Goal: Transaction & Acquisition: Purchase product/service

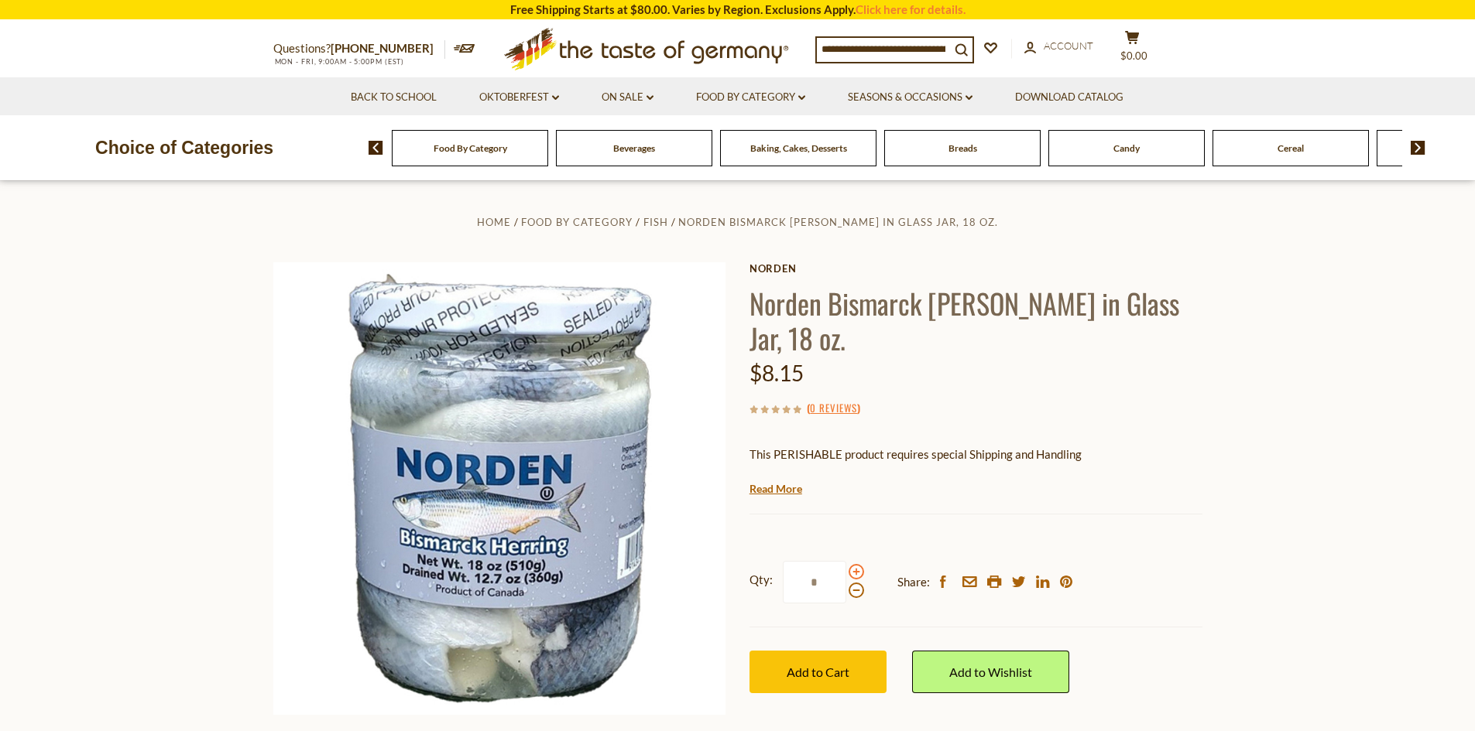
click at [856, 564] on span at bounding box center [855, 571] width 15 height 15
click at [846, 561] on input "*" at bounding box center [814, 582] width 63 height 43
click at [856, 564] on span at bounding box center [855, 571] width 15 height 15
click at [846, 561] on input "*" at bounding box center [814, 582] width 63 height 43
click at [852, 583] on span at bounding box center [855, 590] width 15 height 15
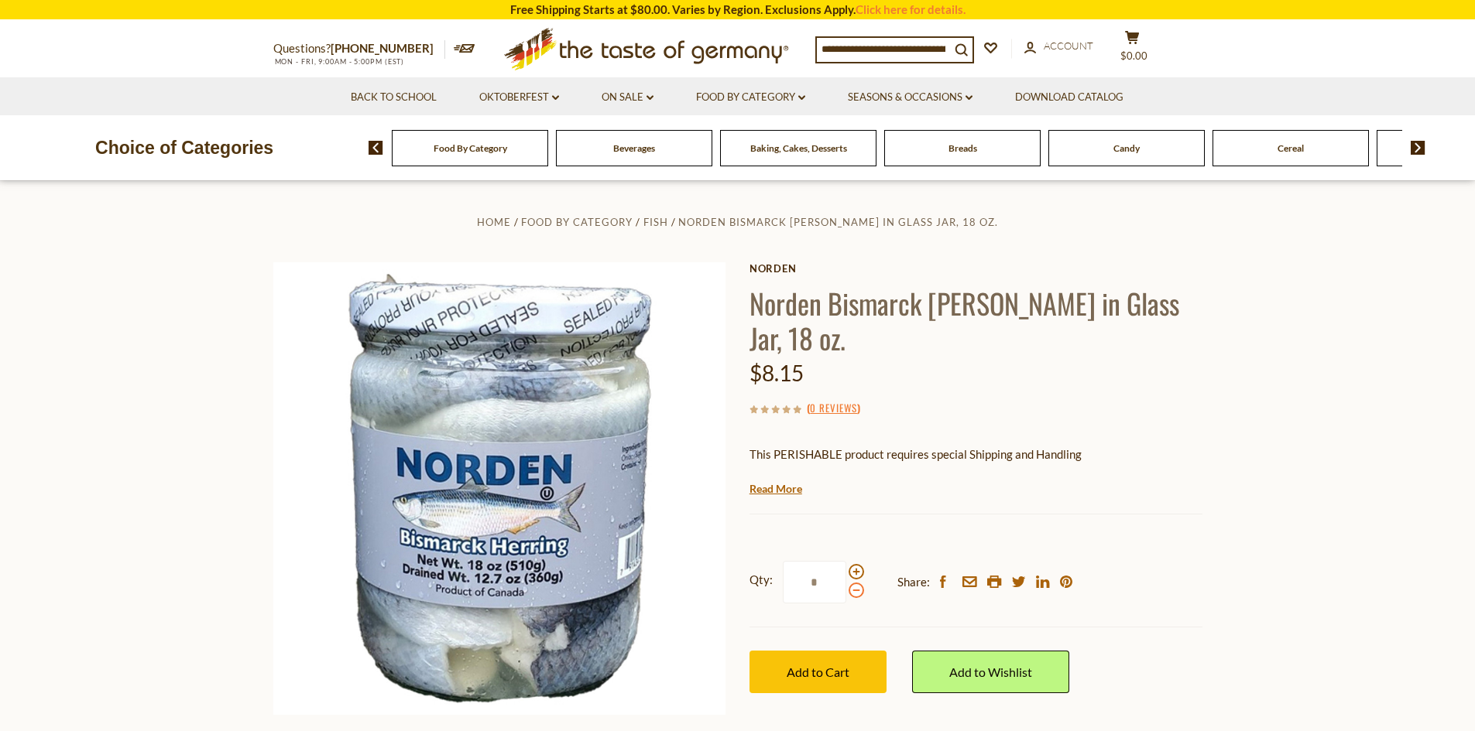
click at [846, 562] on input "*" at bounding box center [814, 582] width 63 height 43
type input "*"
click at [833, 665] on span "Add to Cart" at bounding box center [817, 672] width 63 height 15
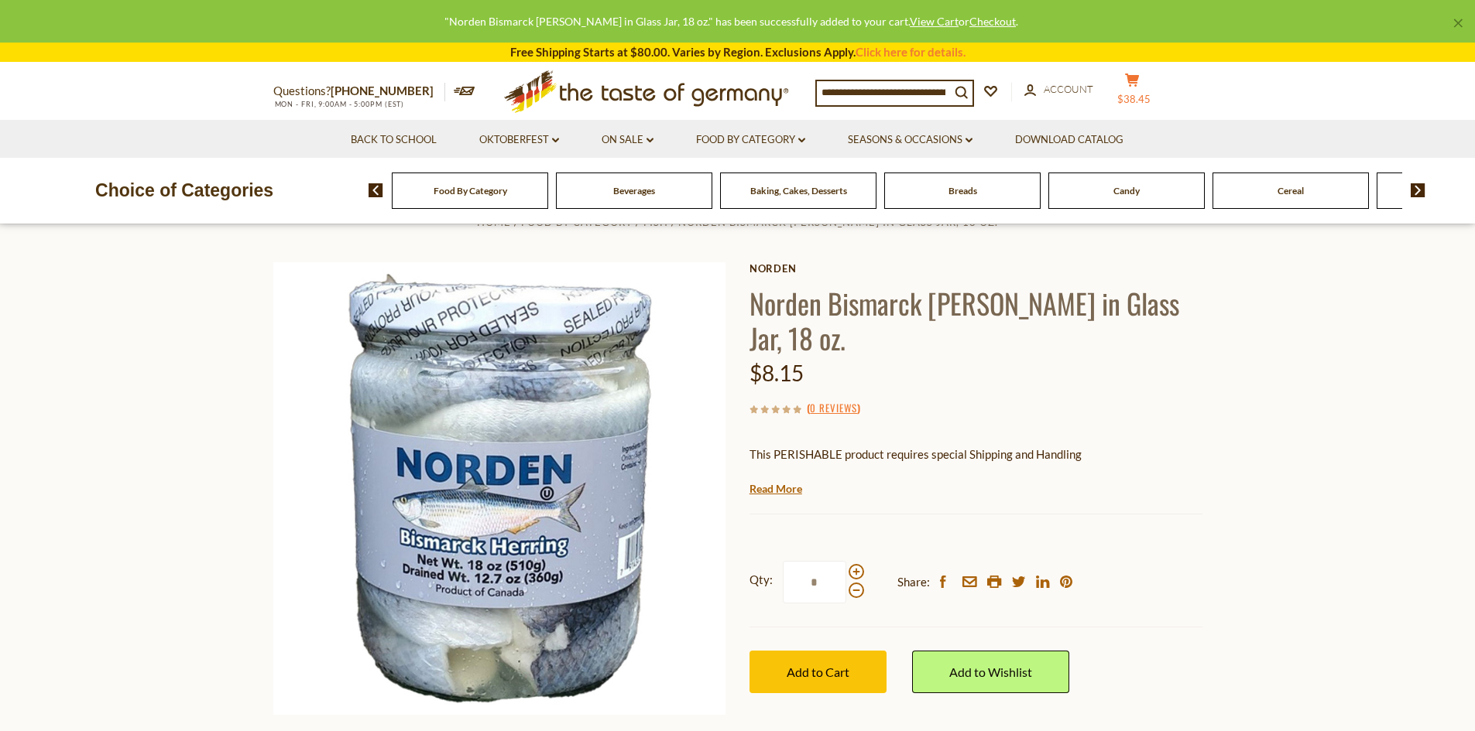
click at [1137, 100] on span "$38.45" at bounding box center [1133, 99] width 33 height 12
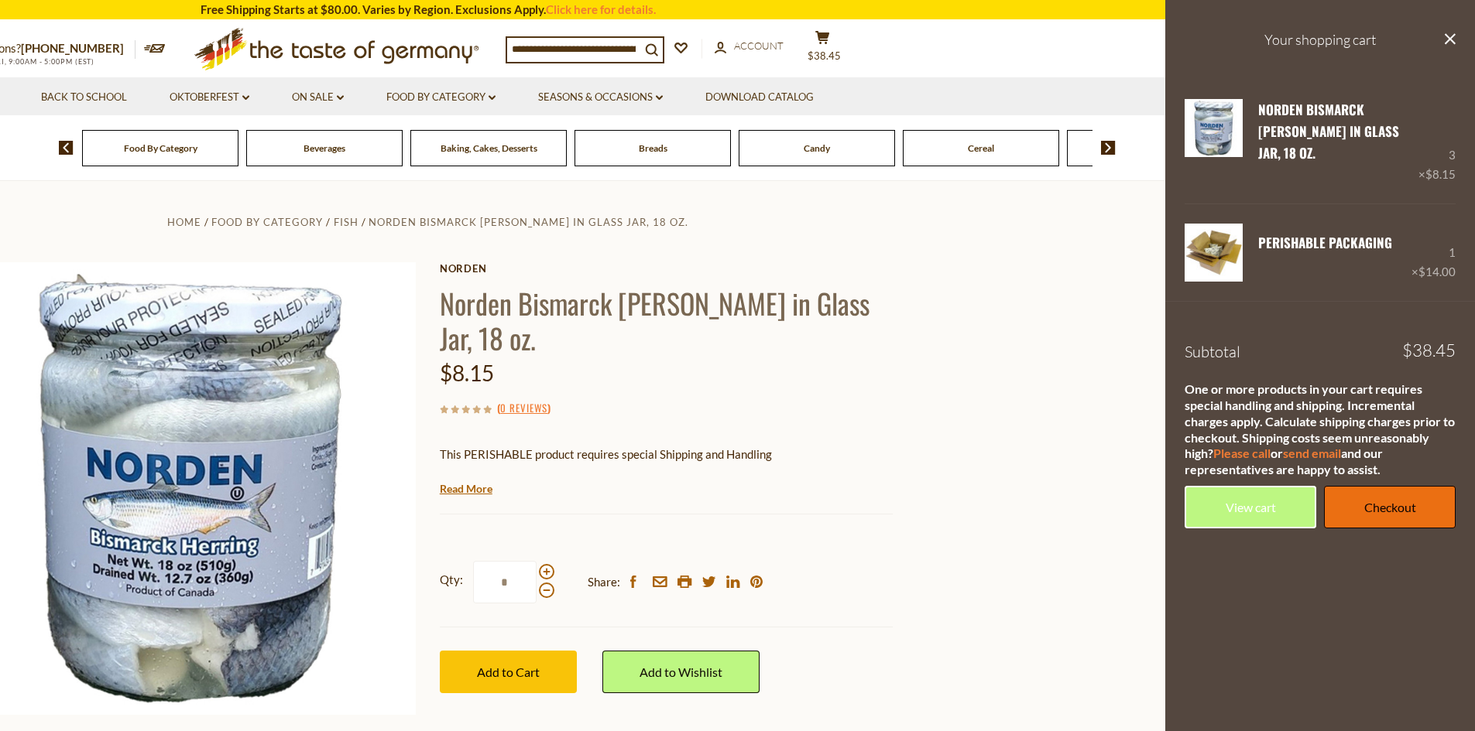
click at [1375, 495] on link "Checkout" at bounding box center [1390, 507] width 132 height 43
